Goal: Task Accomplishment & Management: Use online tool/utility

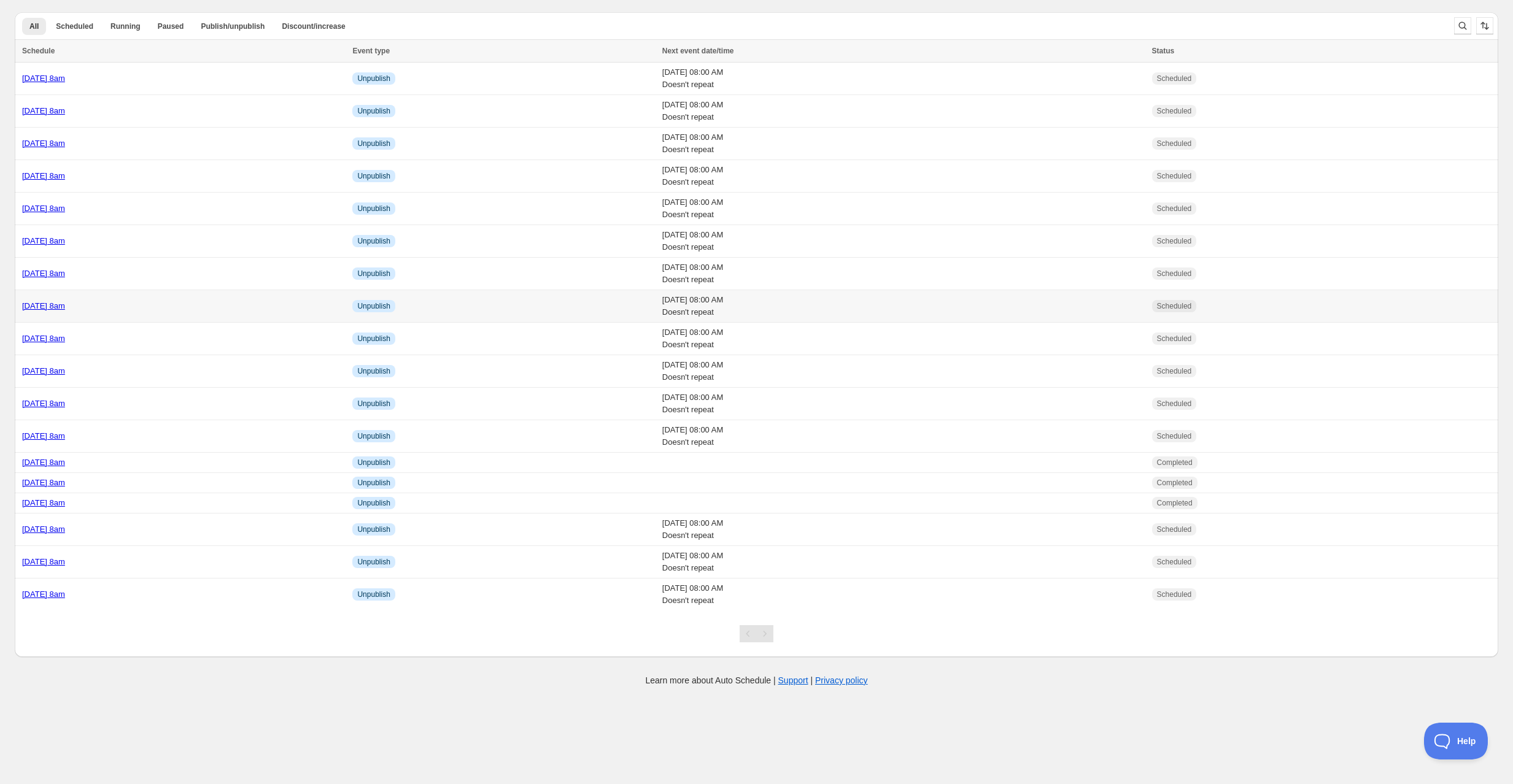
click at [170, 312] on td "[DATE] 8am" at bounding box center [181, 306] width 334 height 32
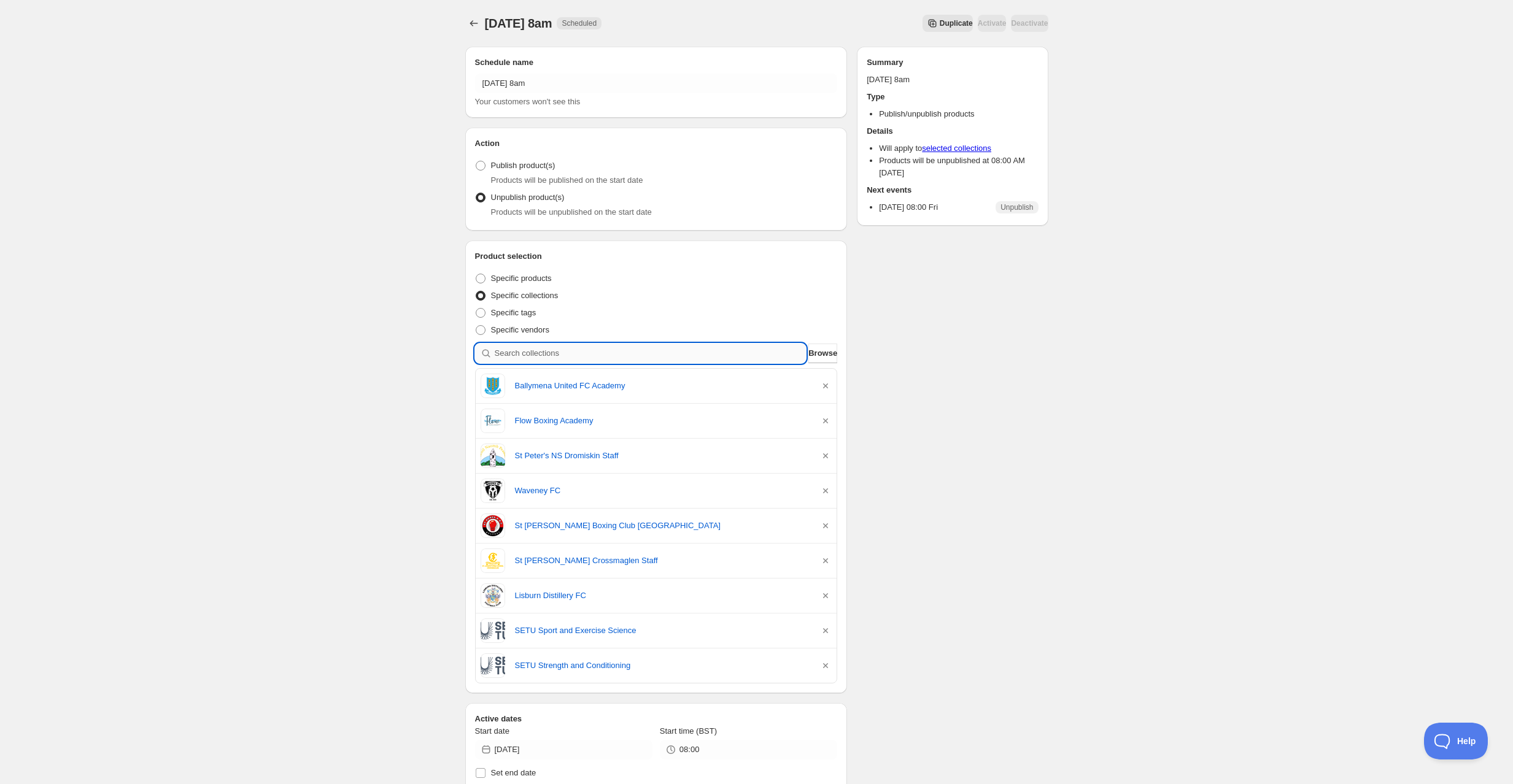
click at [573, 357] on input "search" at bounding box center [650, 353] width 312 height 20
type input "l"
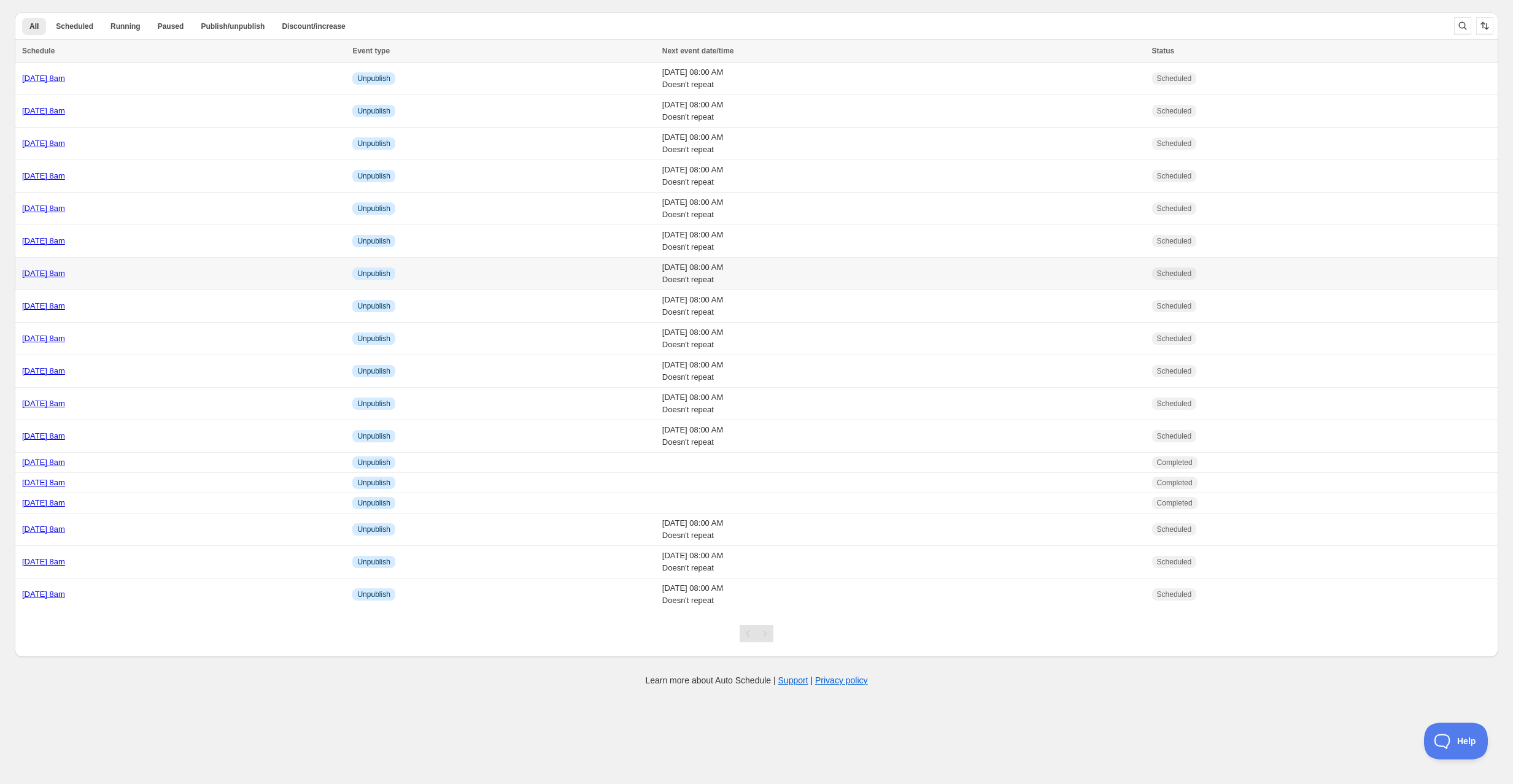
click at [175, 269] on div "[DATE] 8am" at bounding box center [184, 274] width 323 height 13
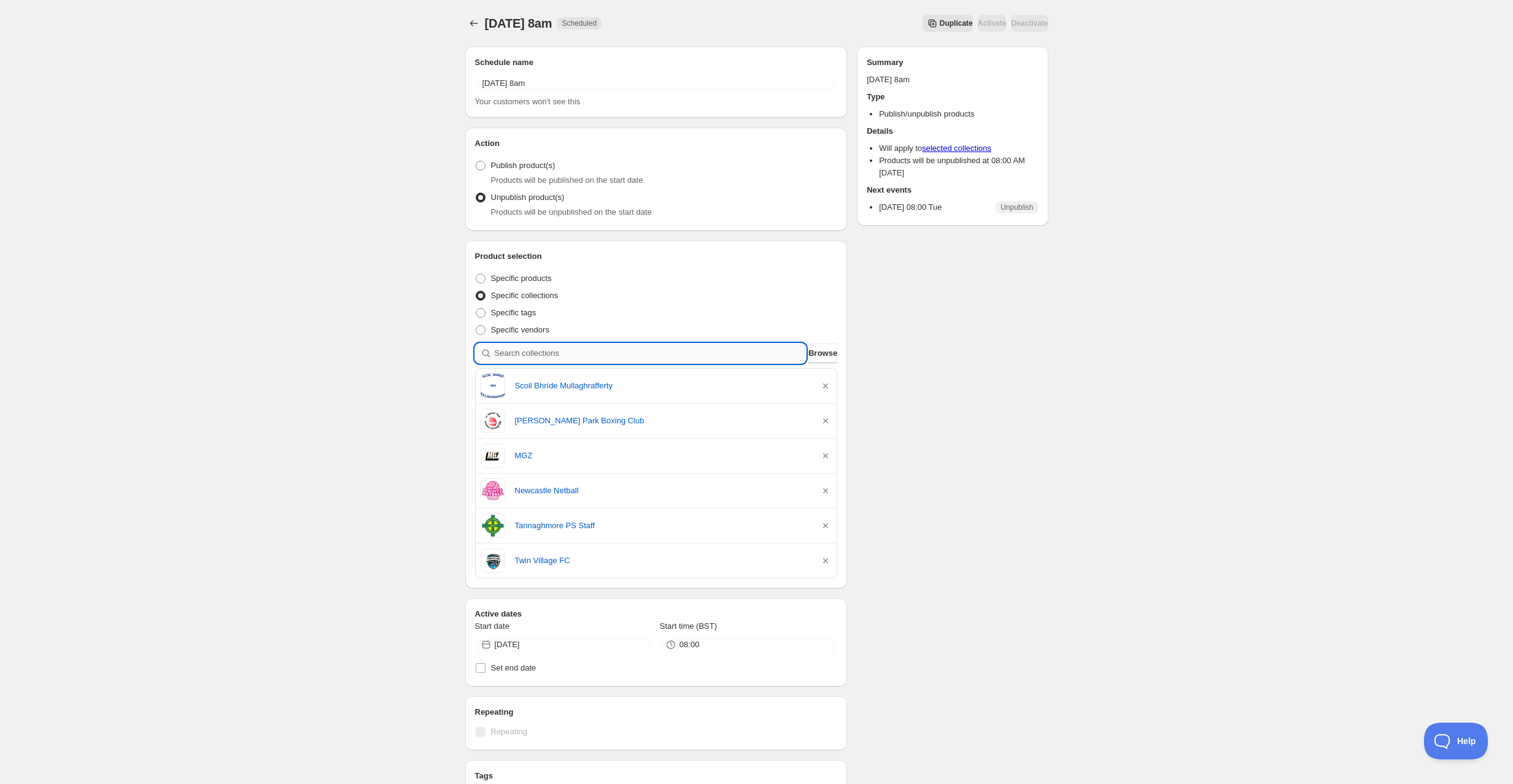
click at [591, 363] on input "search" at bounding box center [650, 353] width 312 height 20
type input "t"
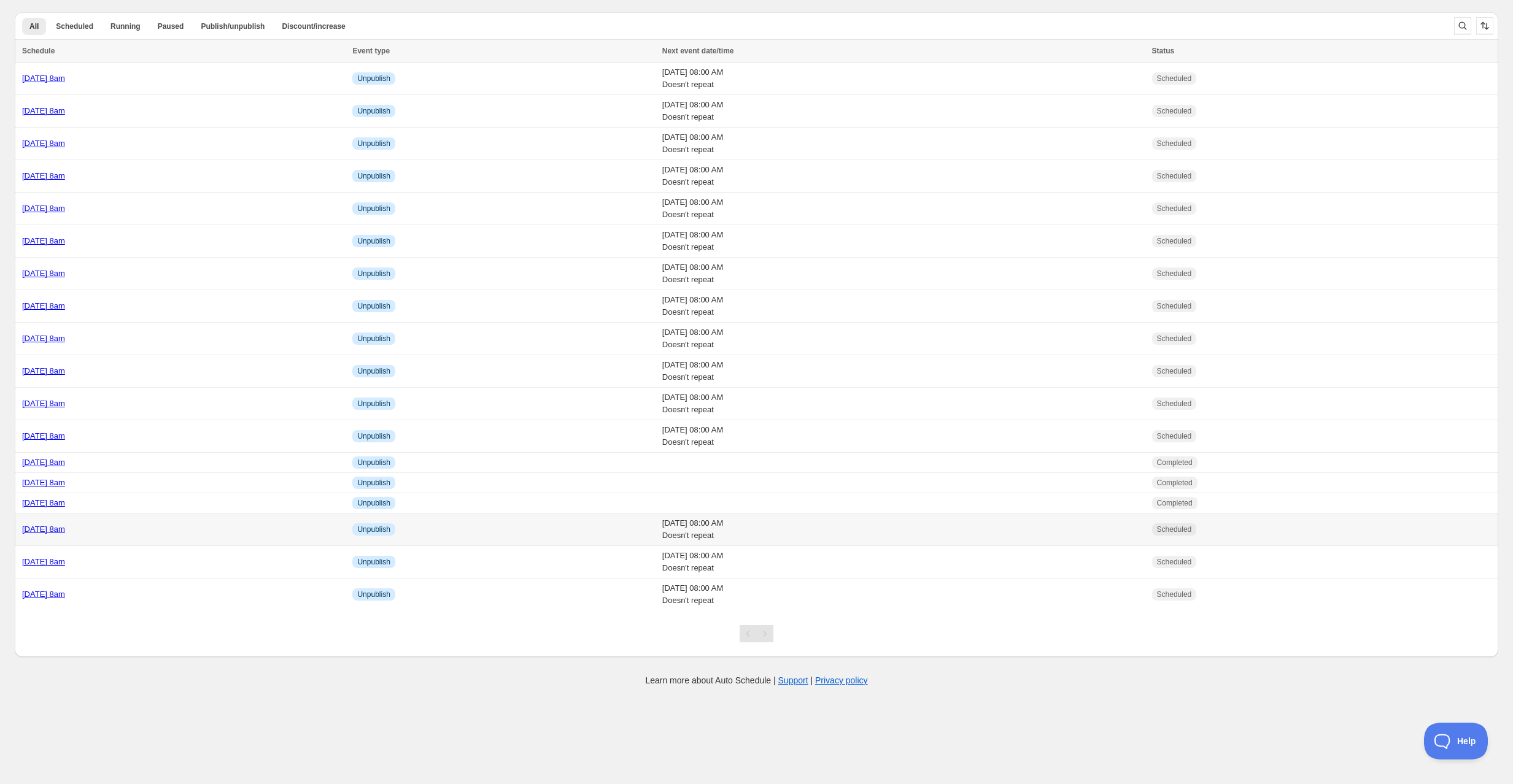
click at [184, 533] on td "[DATE] 8am" at bounding box center [181, 529] width 334 height 32
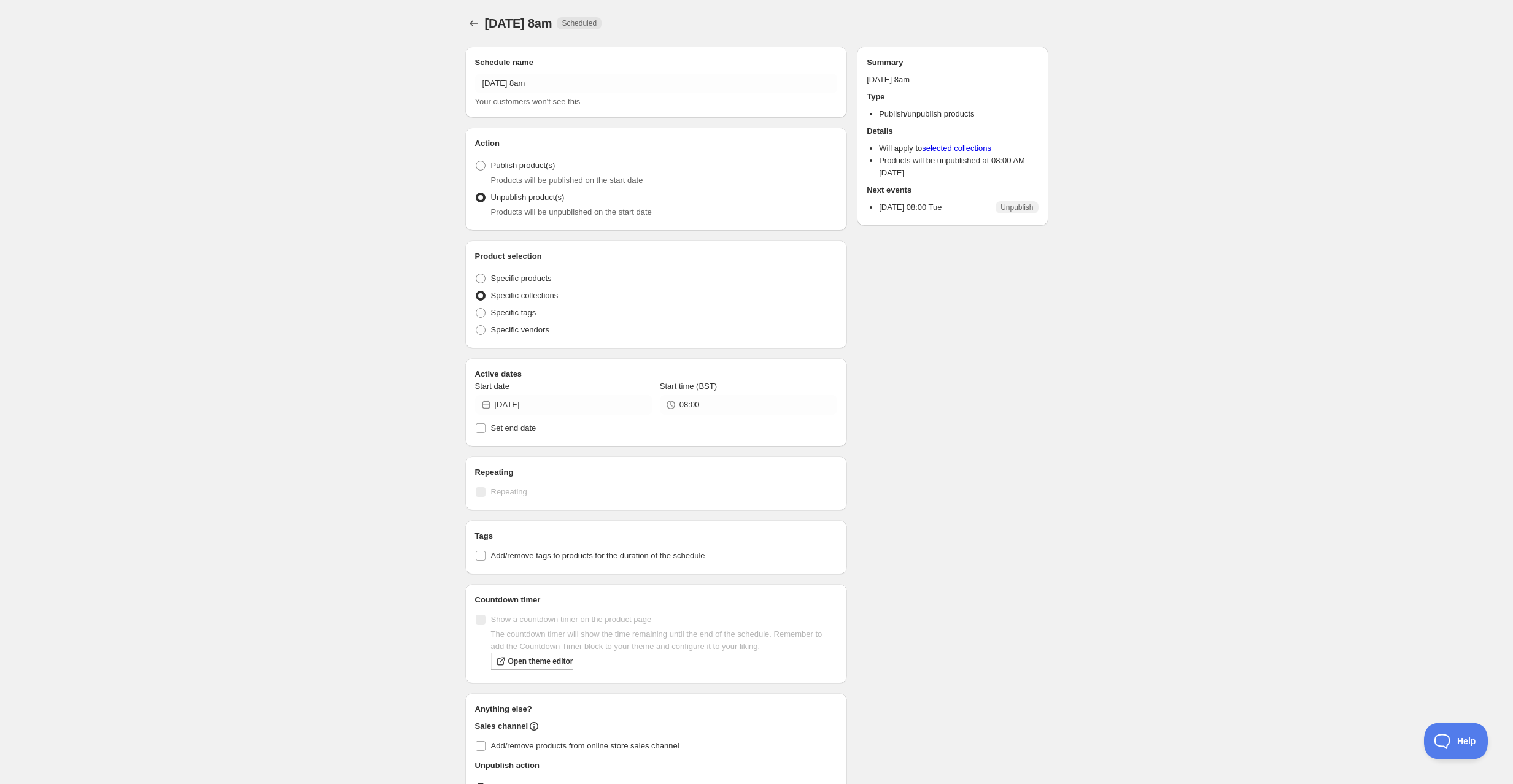
radio input "true"
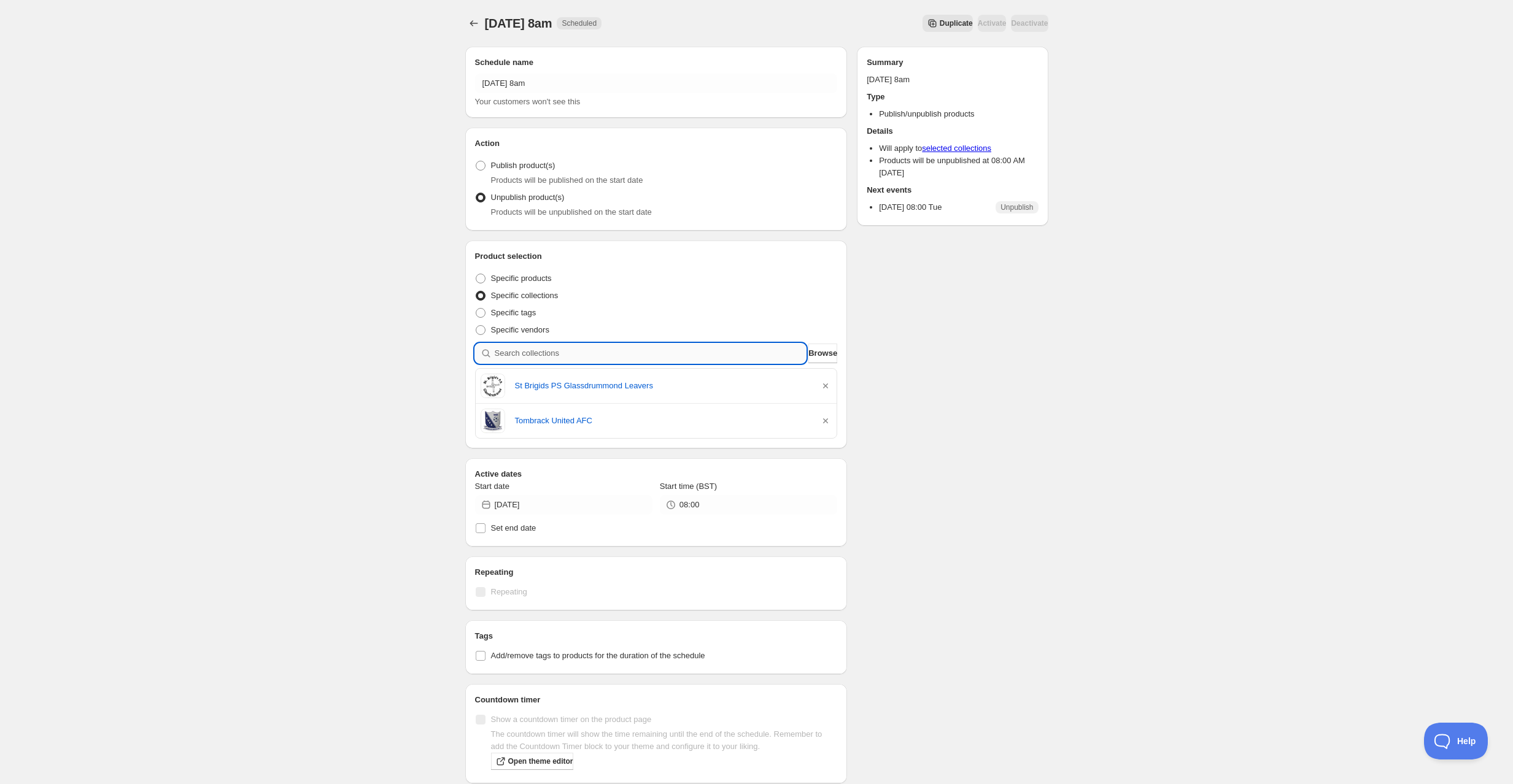
click at [562, 352] on input "search" at bounding box center [650, 353] width 312 height 20
paste input "St Patricks PS Aghacommon Students"
type input "St Patricks PS Aghacommon Students"
